Goal: Task Accomplishment & Management: Manage account settings

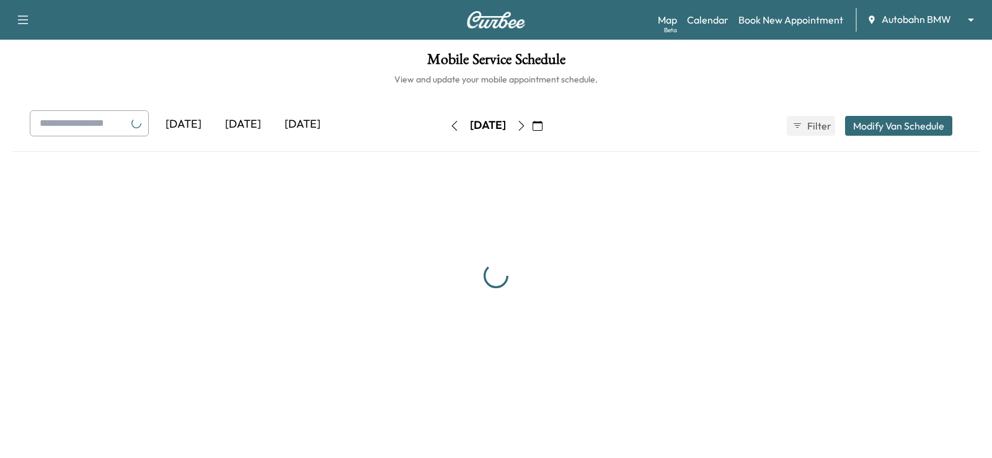
click at [919, 19] on body "Support Log Out Map Beta Calendar Book New Appointment Autobahn BMW ******** ​ …" at bounding box center [496, 229] width 992 height 458
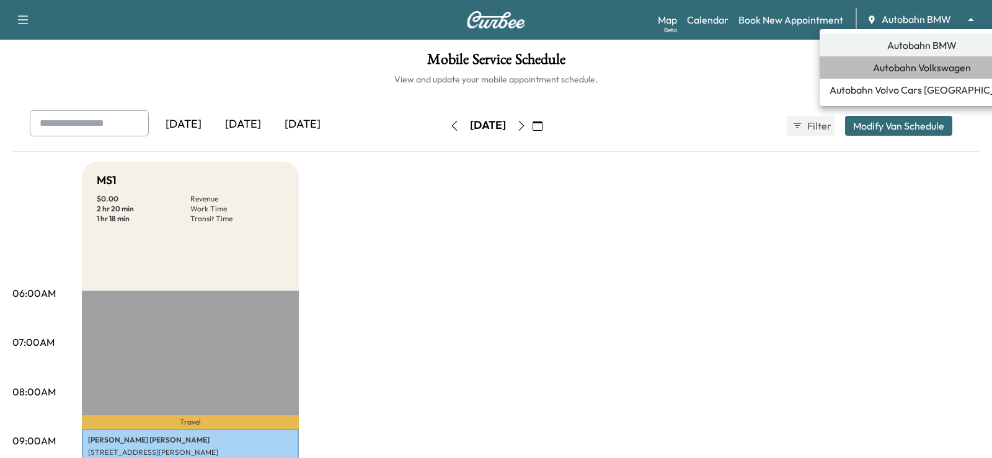
click at [918, 76] on li "Autobahn Volkswagen" at bounding box center [922, 67] width 205 height 22
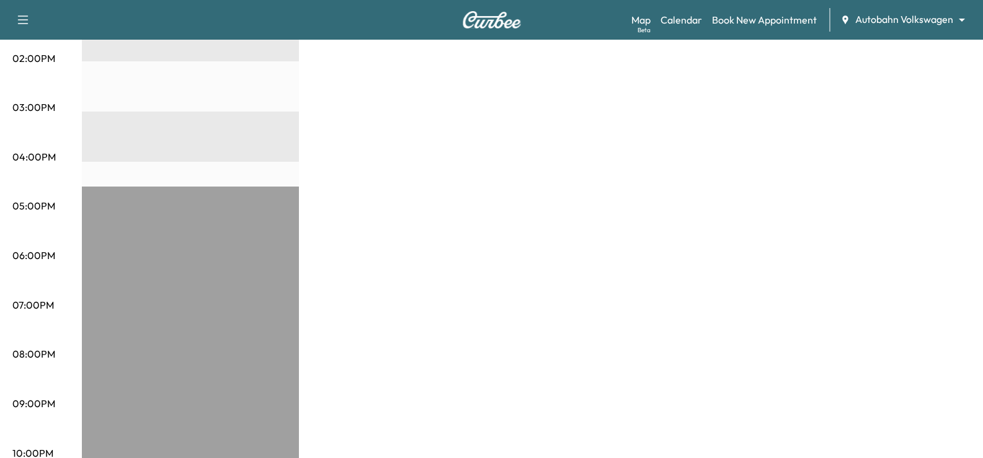
scroll to position [646, 0]
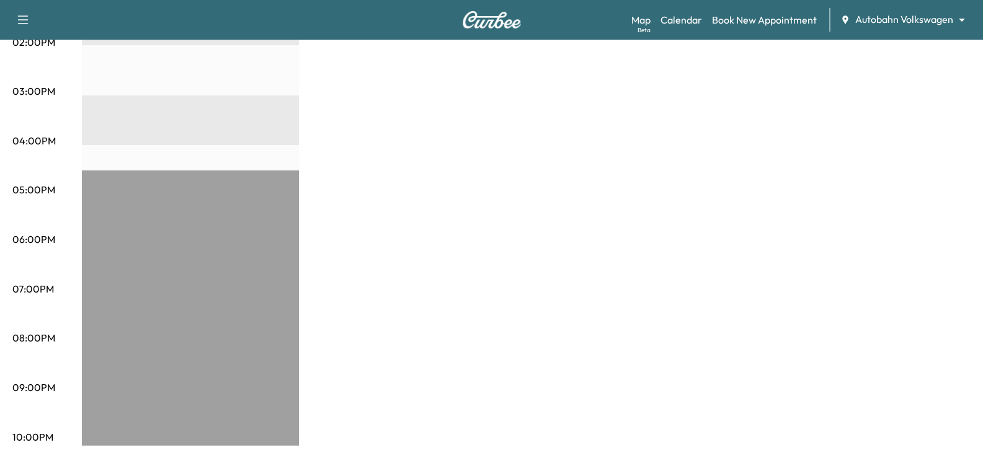
click at [238, 306] on div "Travel [PERSON_NAME] [STREET_ADDRESS] $ 0.00 9:31 am - 9:36 am Travel [PERSON_N…" at bounding box center [190, 45] width 217 height 801
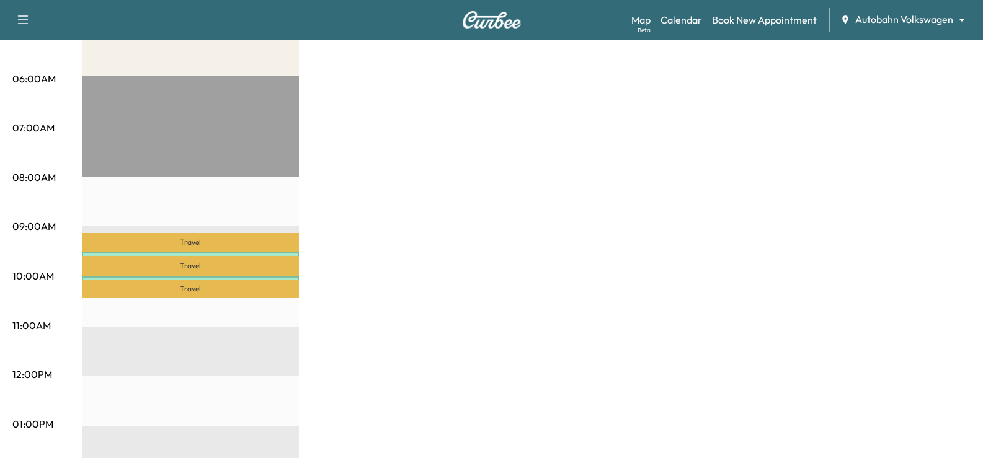
scroll to position [212, 0]
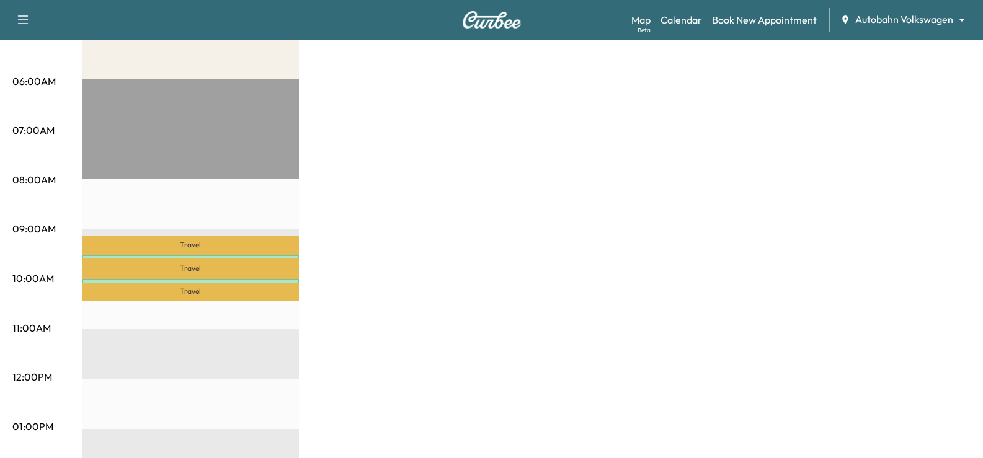
click at [211, 255] on div "[PERSON_NAME] [STREET_ADDRESS] $ 0.00 9:31 am - 9:36 am" at bounding box center [190, 261] width 217 height 12
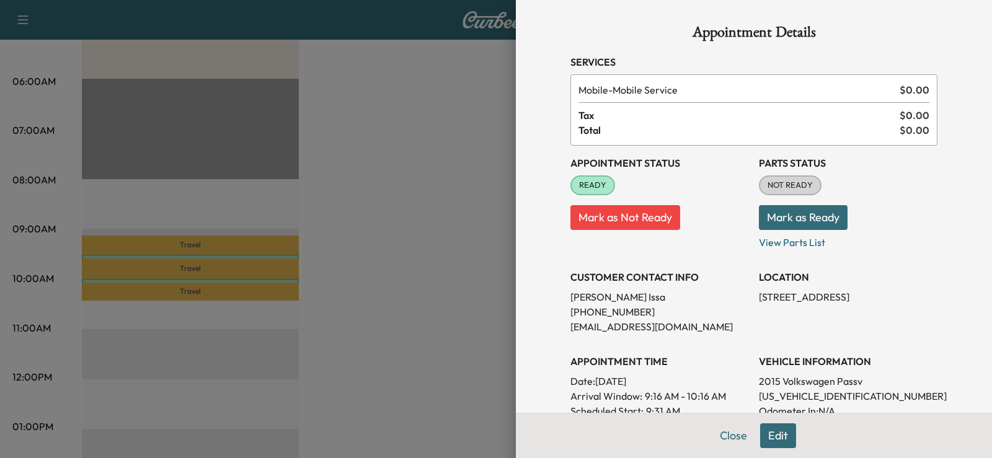
click at [225, 282] on div at bounding box center [496, 229] width 992 height 458
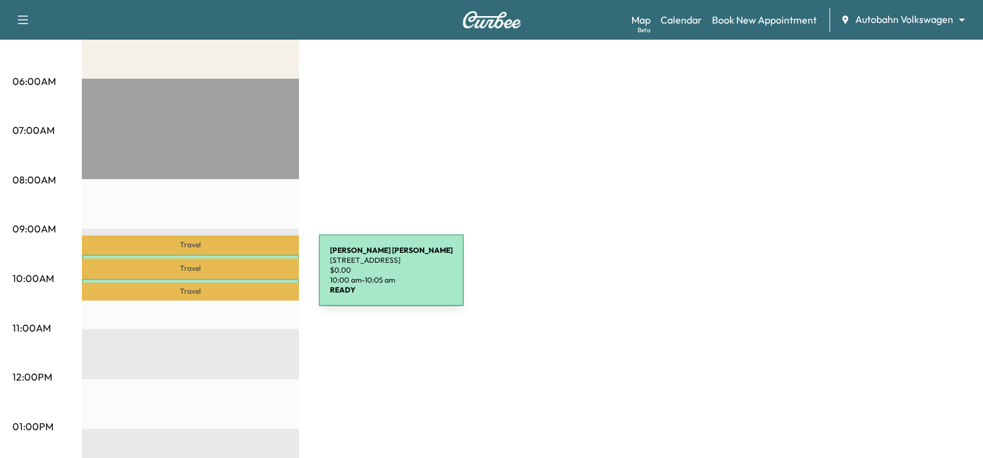
click at [226, 279] on div "[PERSON_NAME] [STREET_ADDRESS] $ 0.00 10:00 am - 10:05 am" at bounding box center [190, 285] width 217 height 12
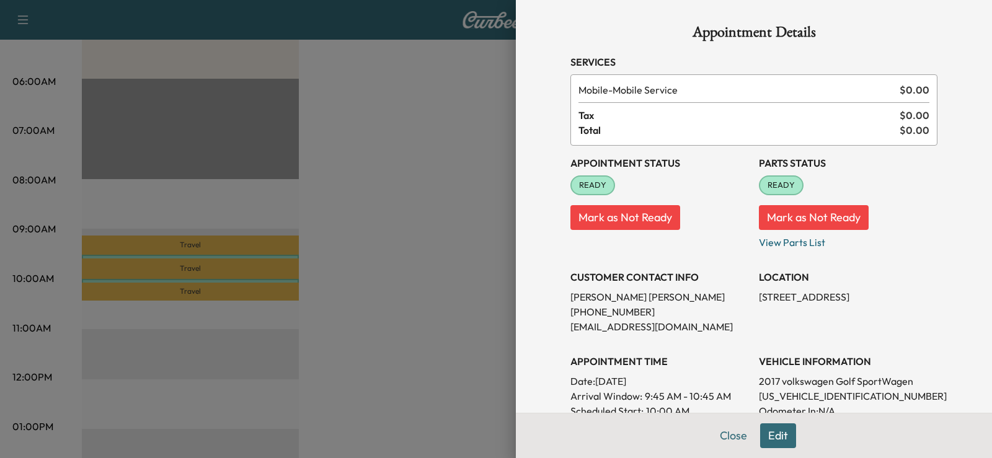
click at [383, 339] on div at bounding box center [496, 229] width 992 height 458
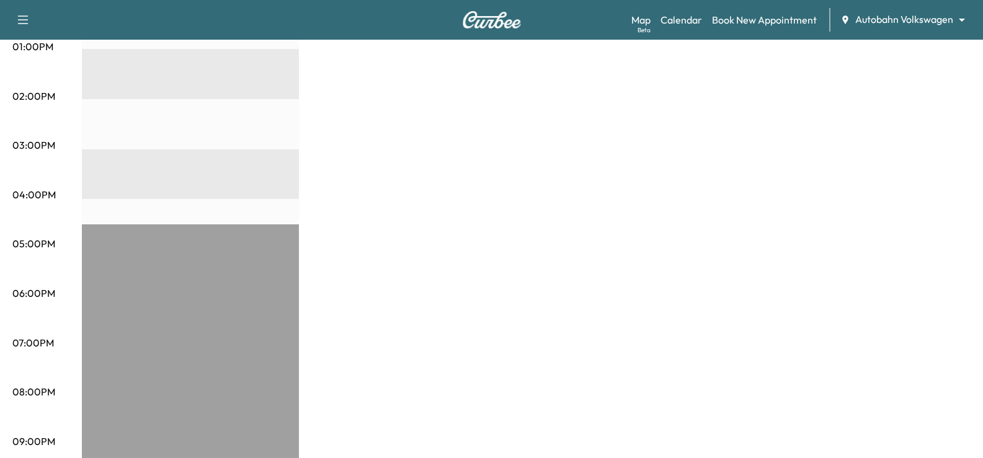
scroll to position [646, 0]
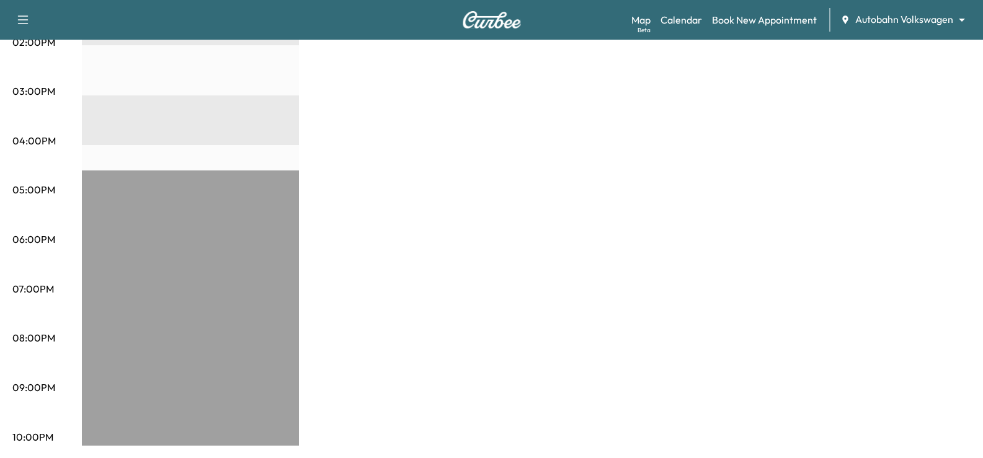
click at [240, 346] on div "Travel [PERSON_NAME] [STREET_ADDRESS] $ 0.00 9:31 am - 9:36 am Travel [PERSON_N…" at bounding box center [190, 45] width 217 height 801
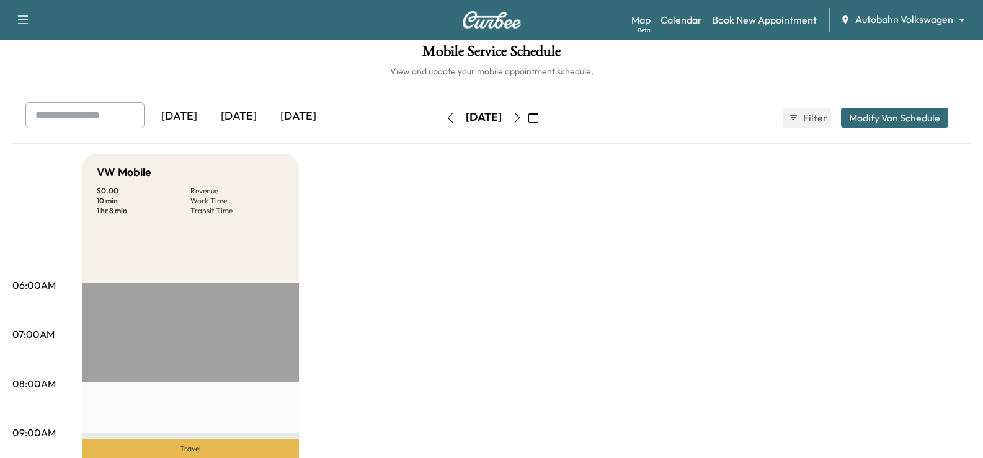
scroll to position [0, 0]
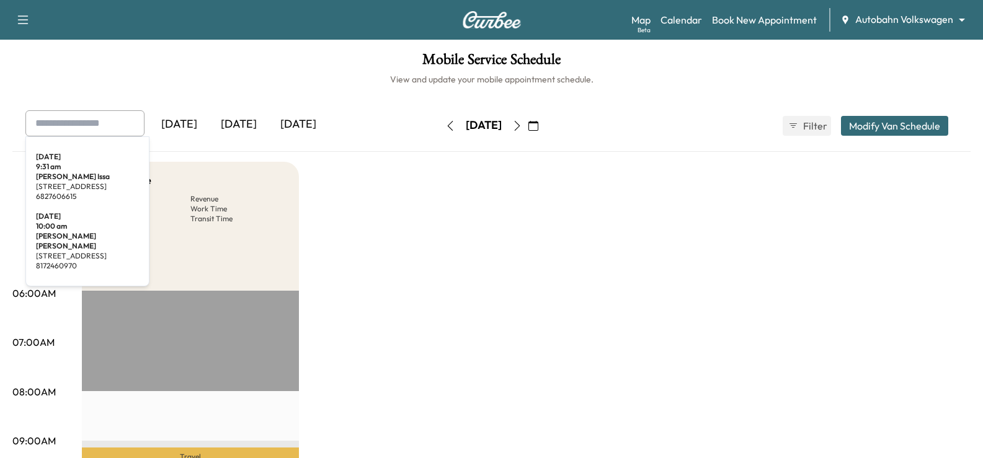
paste input "**********"
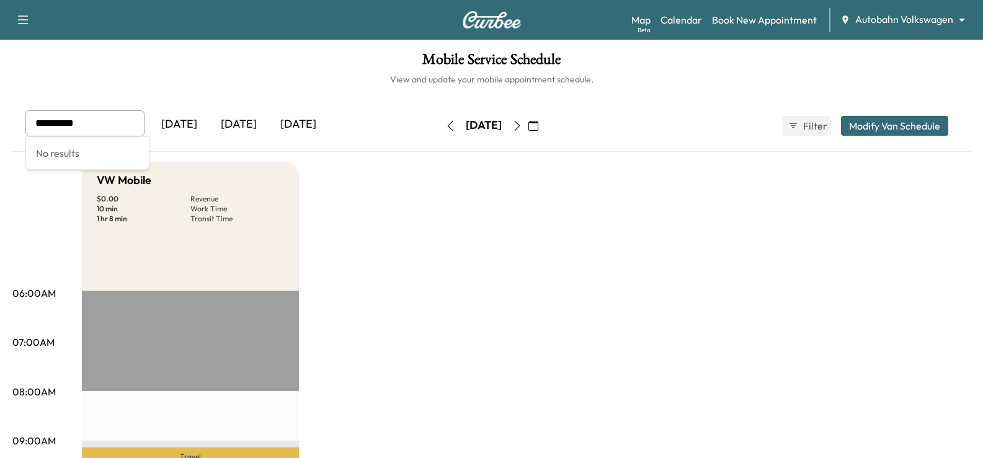
type input "**********"
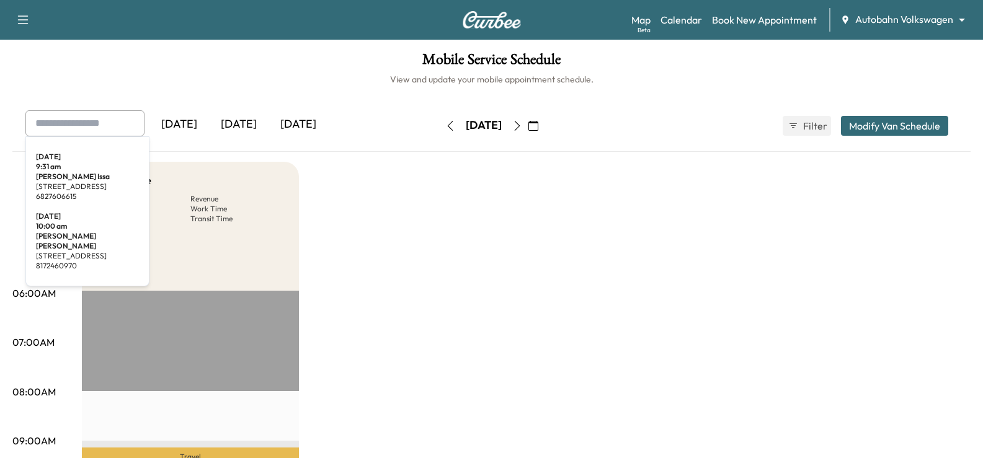
paste input "**********"
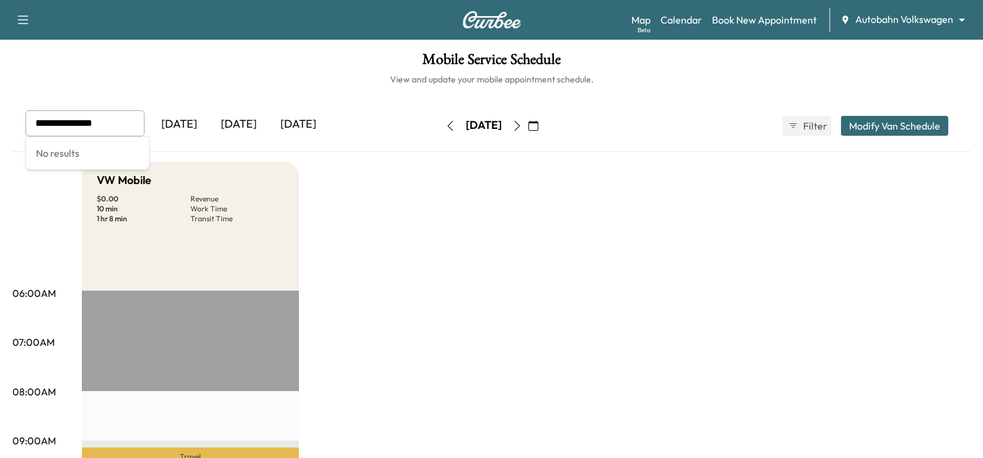
type input "**********"
click at [538, 125] on icon "button" at bounding box center [533, 126] width 10 height 10
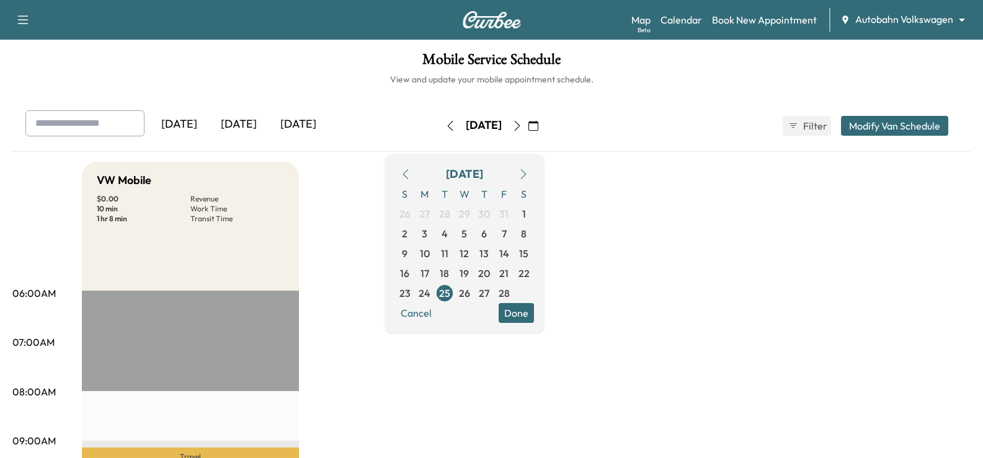
click at [528, 177] on icon "button" at bounding box center [523, 174] width 10 height 10
click at [528, 175] on icon "button" at bounding box center [523, 174] width 10 height 10
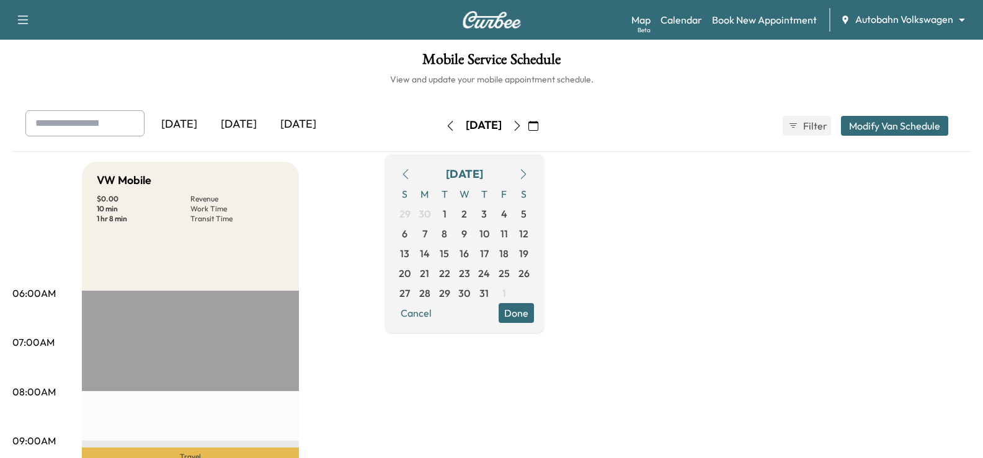
click at [528, 175] on icon "button" at bounding box center [523, 174] width 10 height 10
click at [411, 176] on icon "button" at bounding box center [406, 174] width 10 height 10
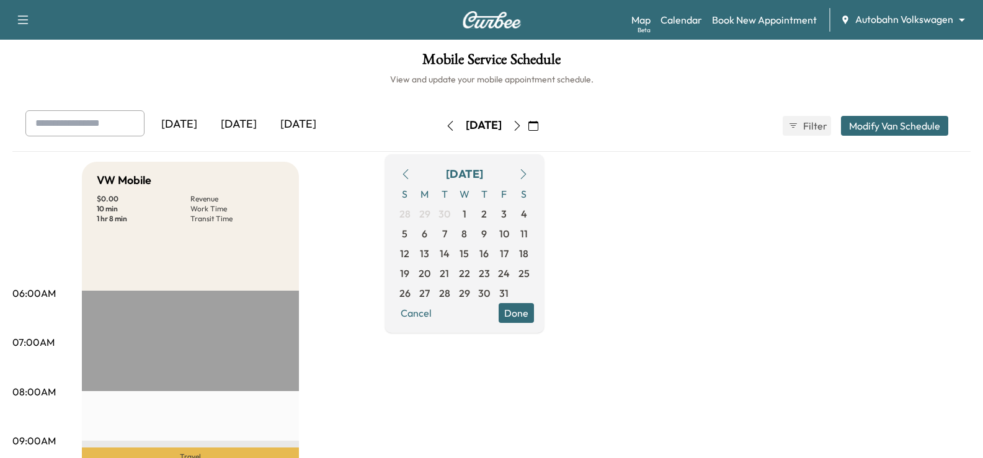
click at [411, 176] on icon "button" at bounding box center [406, 174] width 10 height 10
click at [510, 288] on span "29" at bounding box center [504, 293] width 11 height 15
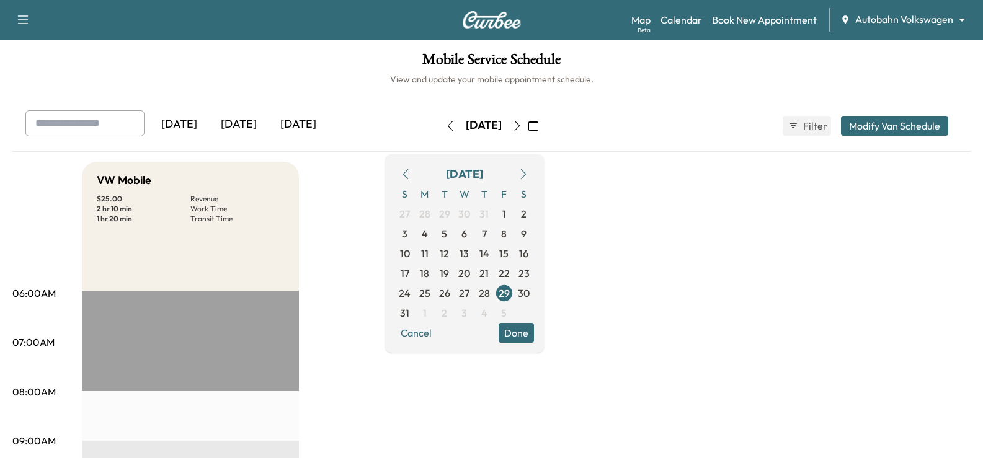
click at [534, 329] on button "Done" at bounding box center [516, 333] width 35 height 20
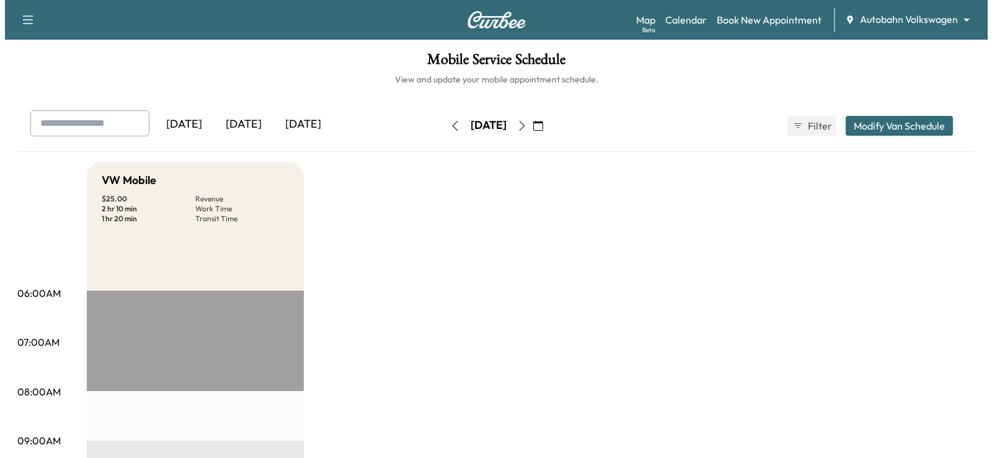
scroll to position [310, 0]
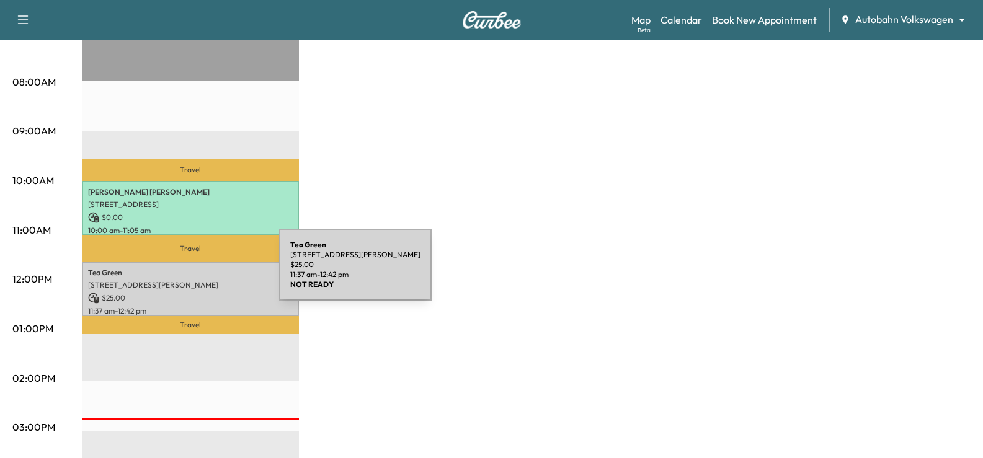
click at [189, 282] on p "[STREET_ADDRESS][PERSON_NAME]" at bounding box center [190, 285] width 205 height 10
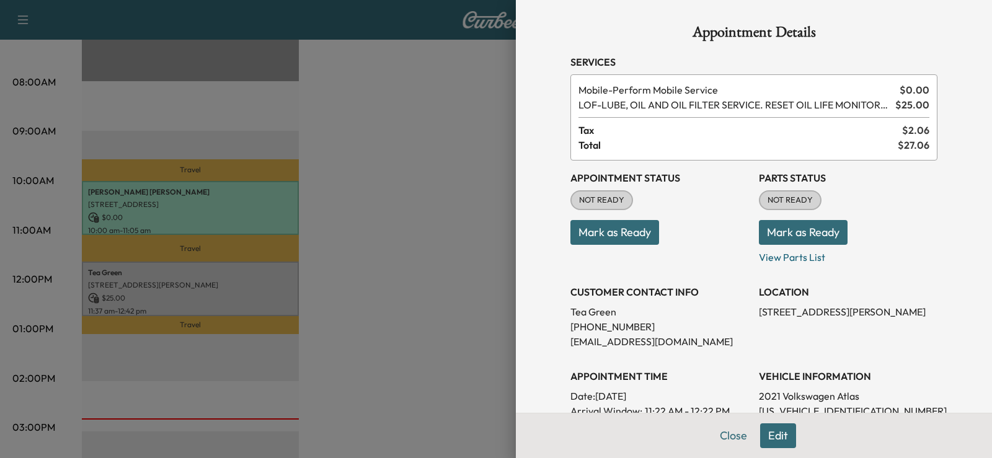
click at [623, 230] on button "Mark as Ready" at bounding box center [615, 232] width 89 height 25
click at [422, 216] on div at bounding box center [496, 229] width 992 height 458
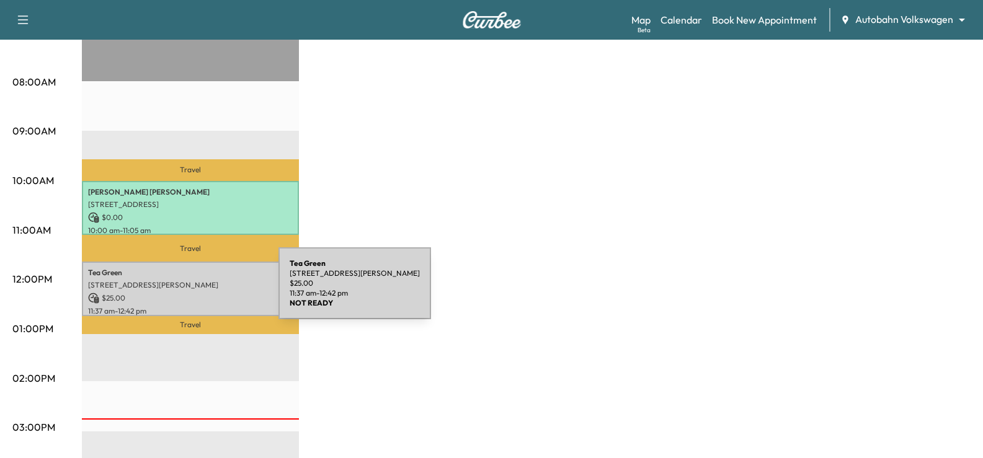
click at [185, 293] on p "$ 25.00" at bounding box center [190, 298] width 205 height 11
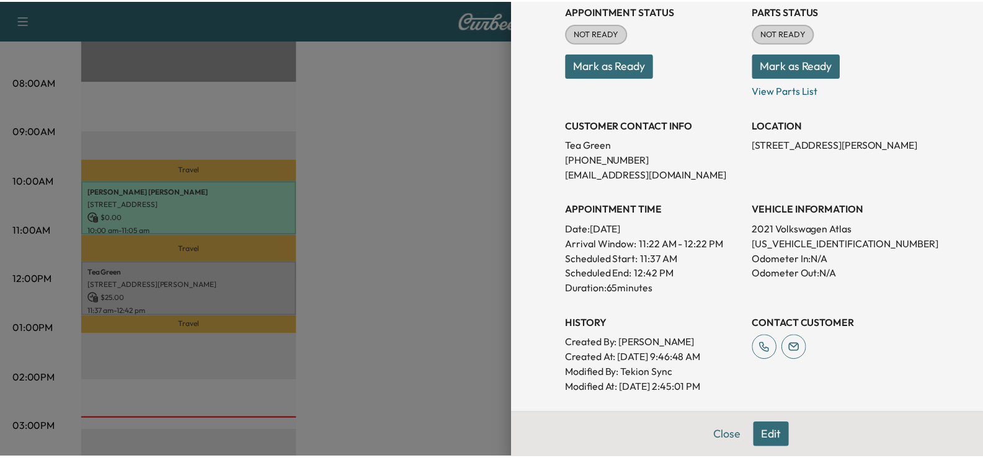
scroll to position [0, 0]
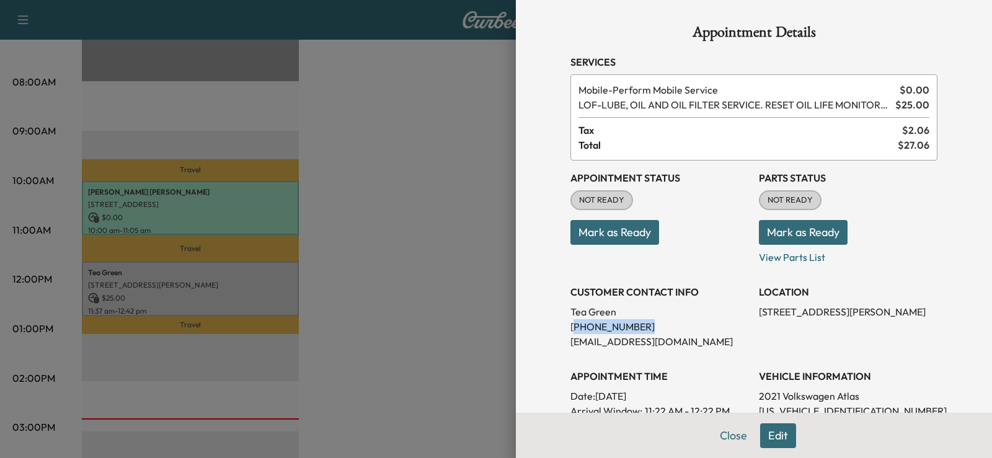
drag, startPoint x: 631, startPoint y: 327, endPoint x: 566, endPoint y: 326, distance: 64.5
click at [571, 326] on p "[PHONE_NUMBER]" at bounding box center [660, 326] width 179 height 15
copy p "254) 290-5342"
click at [505, 278] on div at bounding box center [496, 229] width 992 height 458
